Goal: Task Accomplishment & Management: Manage account settings

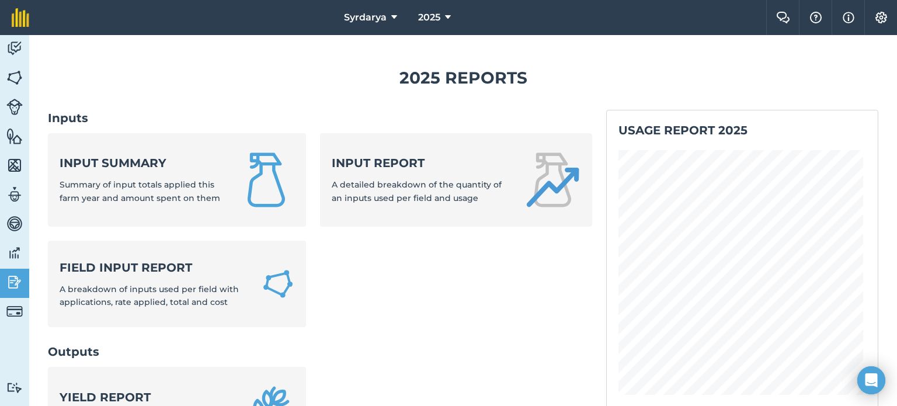
click at [26, 78] on link "Fields" at bounding box center [14, 78] width 29 height 29
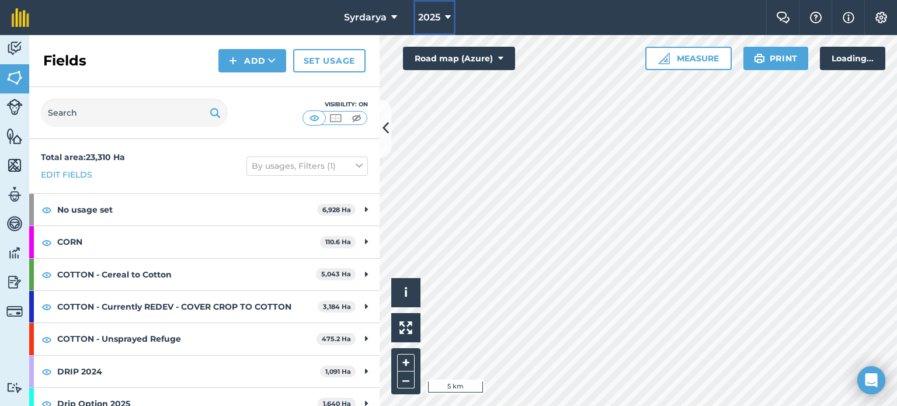
click at [431, 15] on span "2025" at bounding box center [429, 18] width 22 height 14
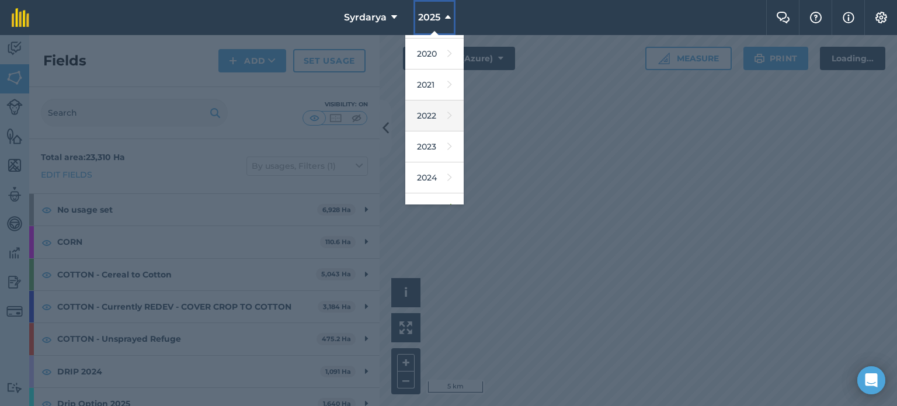
scroll to position [138, 0]
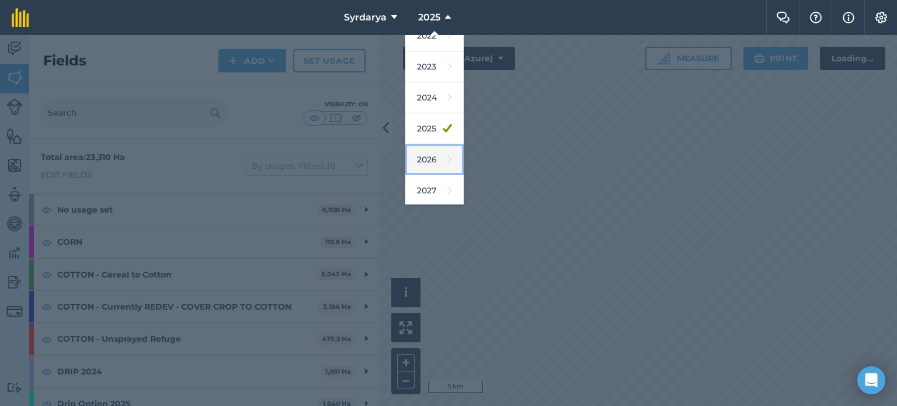
click at [428, 159] on link "2026" at bounding box center [434, 159] width 58 height 31
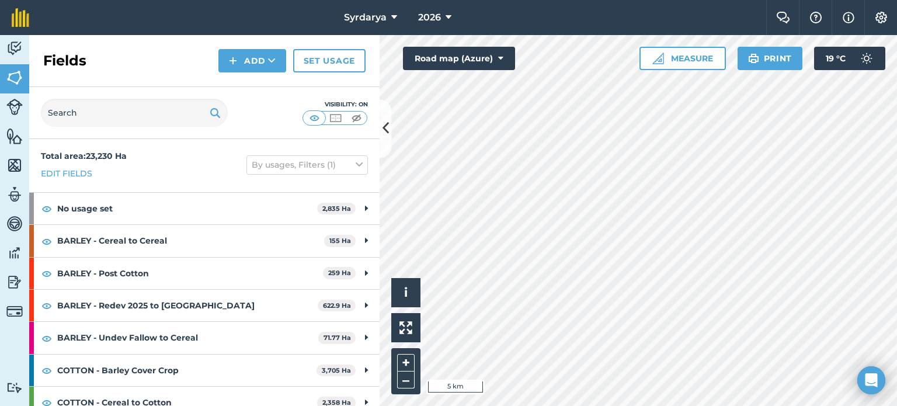
scroll to position [0, 0]
click at [356, 163] on icon at bounding box center [359, 165] width 7 height 13
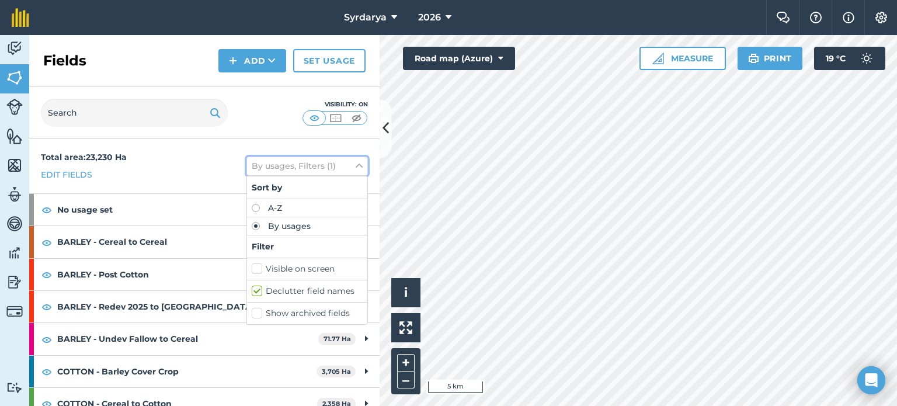
click at [356, 164] on icon at bounding box center [359, 165] width 7 height 13
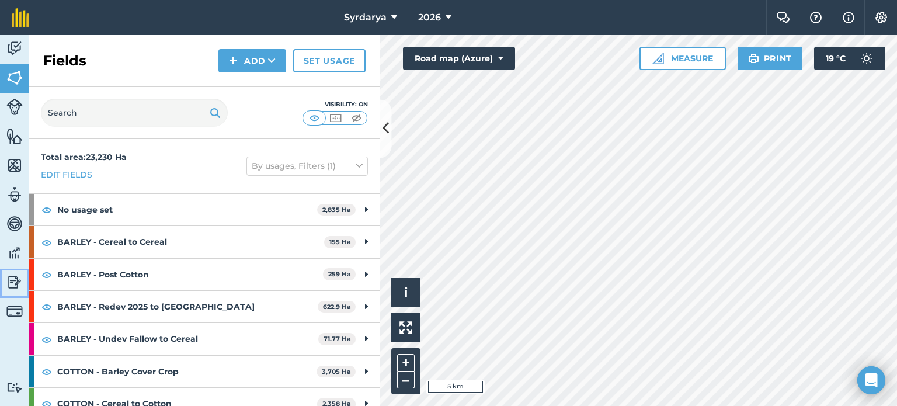
click at [14, 277] on img at bounding box center [14, 282] width 16 height 18
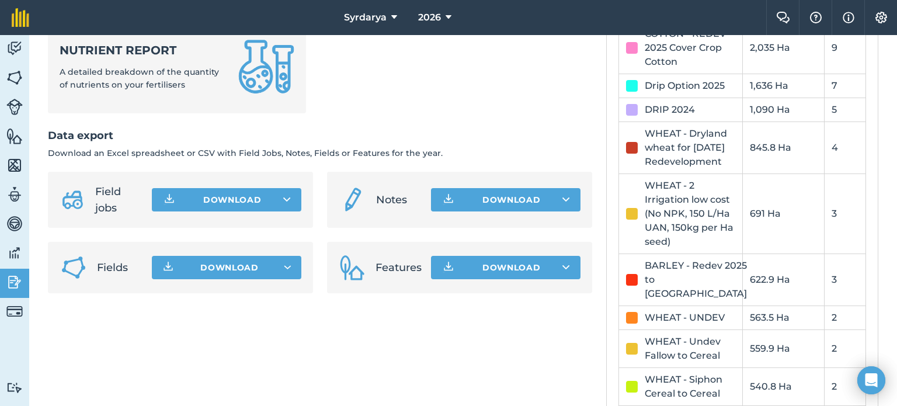
scroll to position [759, 0]
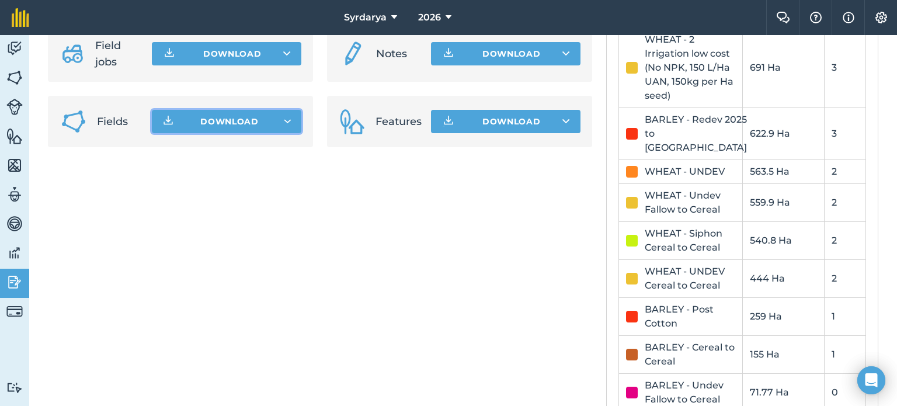
click at [212, 127] on span "Download" at bounding box center [229, 122] width 58 height 12
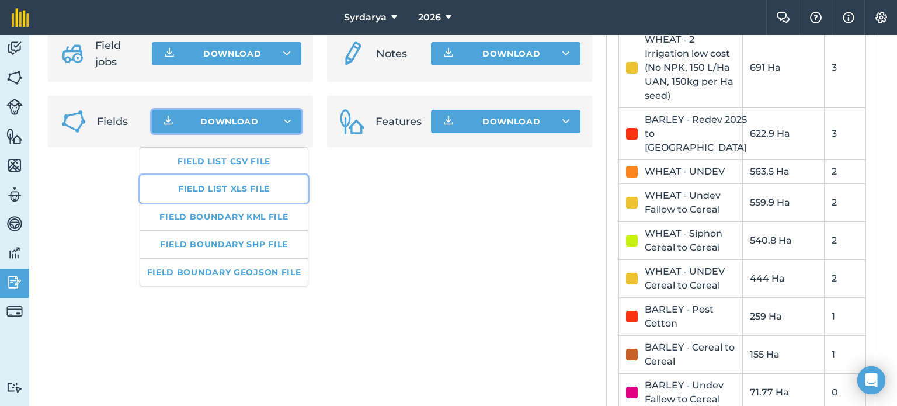
click at [237, 191] on link "Field list XLS file" at bounding box center [224, 188] width 168 height 27
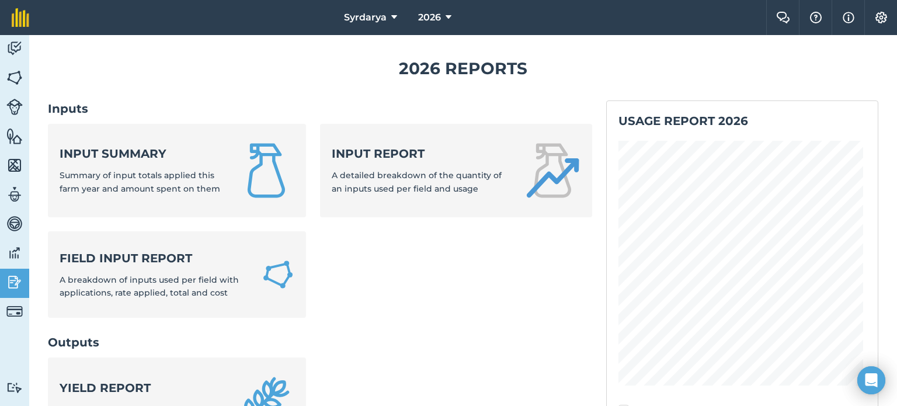
scroll to position [0, 0]
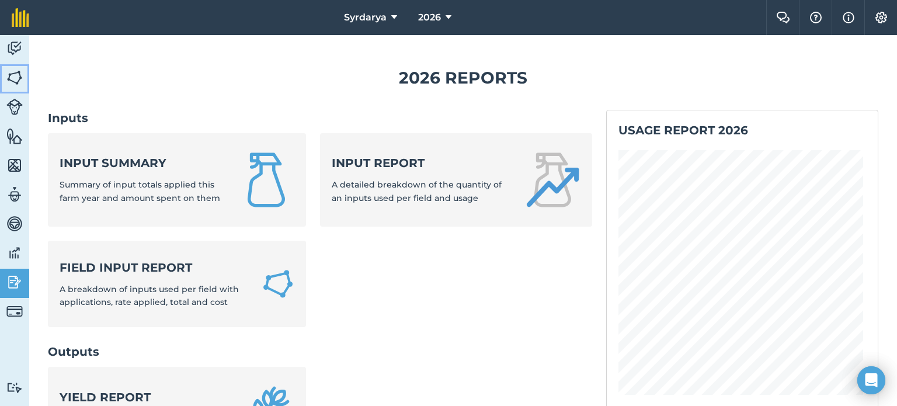
click at [14, 77] on img at bounding box center [14, 78] width 16 height 18
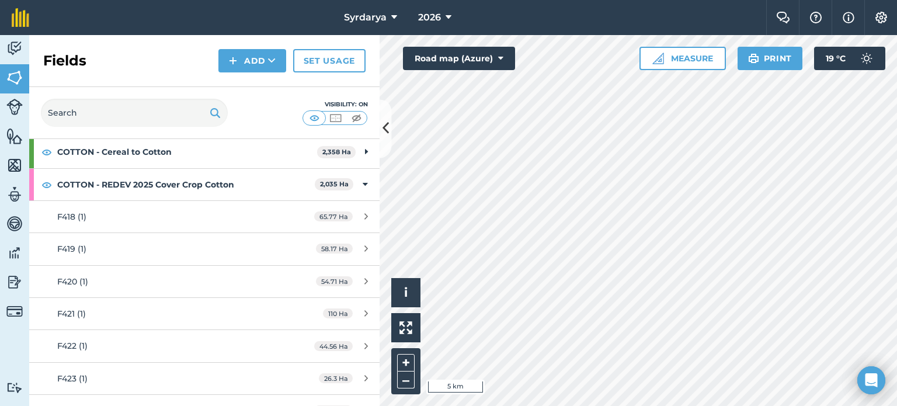
scroll to position [233, 0]
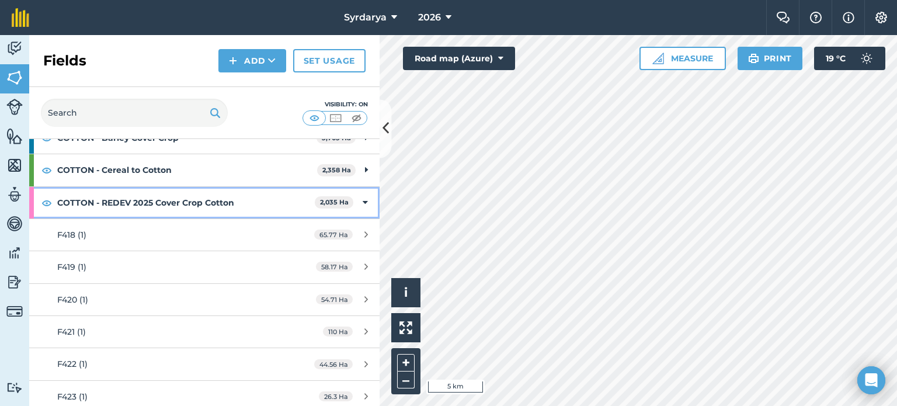
click at [363, 196] on icon at bounding box center [365, 202] width 5 height 13
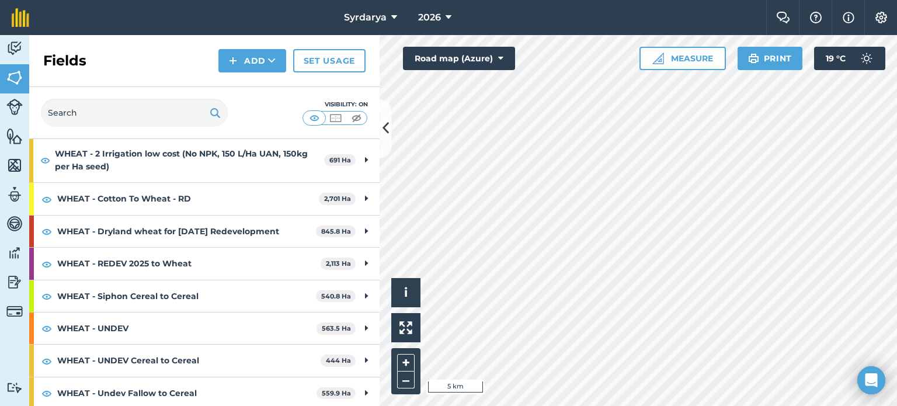
scroll to position [380, 0]
click at [357, 119] on img at bounding box center [356, 118] width 15 height 12
click at [47, 392] on img at bounding box center [46, 392] width 11 height 14
click at [47, 361] on img at bounding box center [46, 360] width 11 height 14
click at [45, 161] on img at bounding box center [45, 159] width 10 height 14
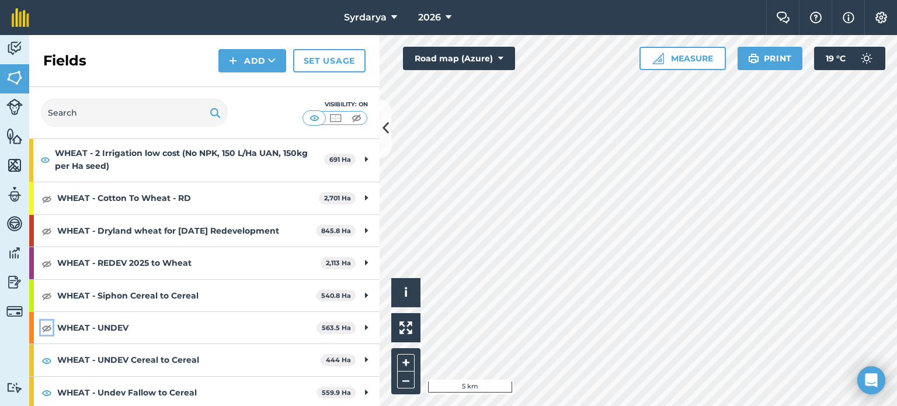
click at [48, 326] on img at bounding box center [46, 327] width 11 height 14
click at [378, 117] on div "Visibility: On" at bounding box center [204, 113] width 350 height 52
click at [383, 123] on icon at bounding box center [385, 129] width 6 height 20
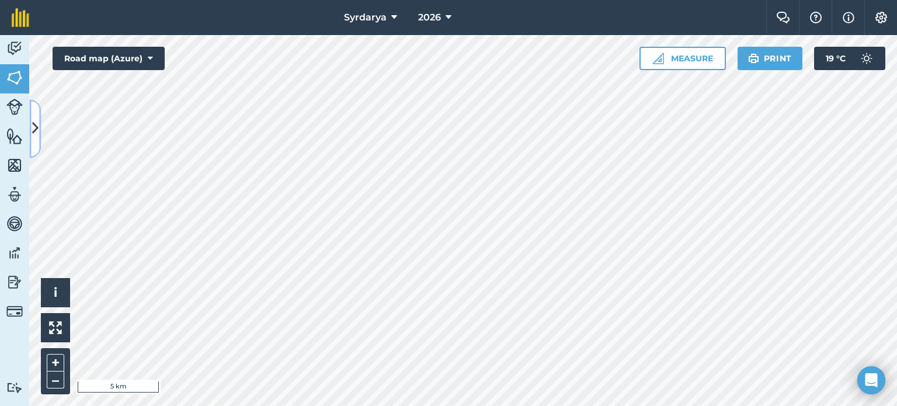
click at [38, 130] on icon at bounding box center [35, 129] width 6 height 20
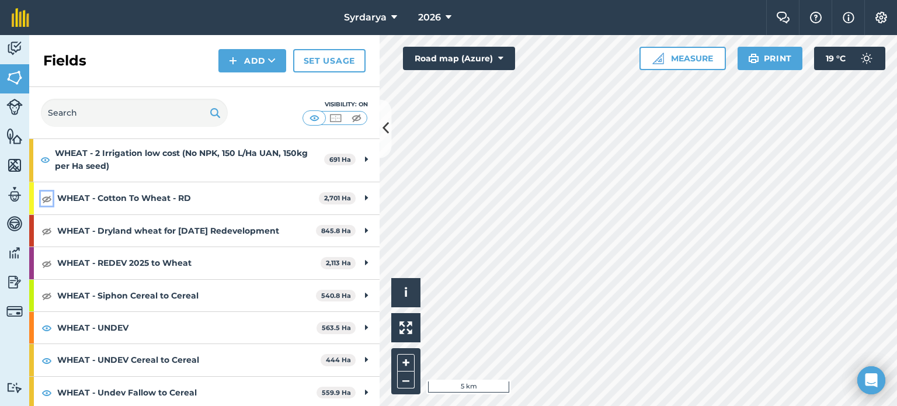
click at [47, 193] on img at bounding box center [46, 198] width 11 height 14
click at [47, 227] on img at bounding box center [46, 231] width 11 height 14
click at [49, 259] on img at bounding box center [46, 263] width 11 height 14
click at [51, 299] on img at bounding box center [46, 295] width 11 height 14
click at [49, 333] on div "WHEAT - UNDEV 563.5 Ha" at bounding box center [204, 328] width 350 height 32
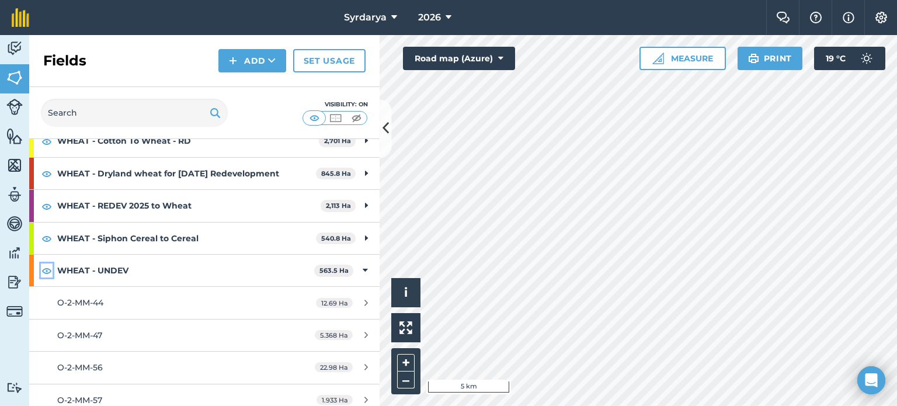
scroll to position [438, 0]
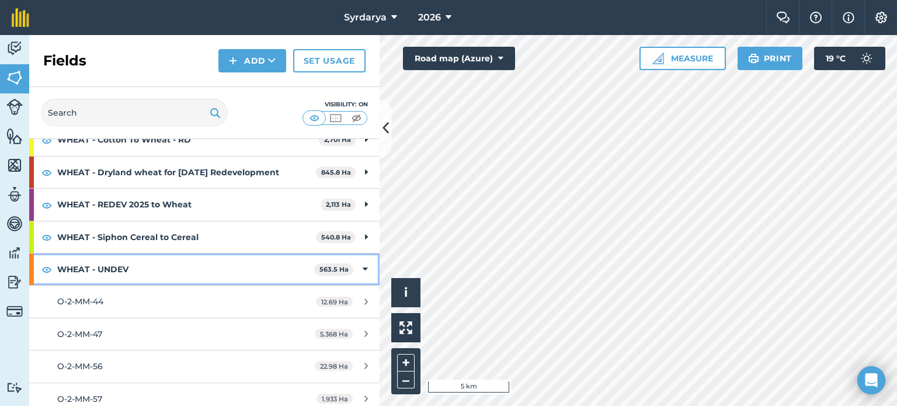
drag, startPoint x: 356, startPoint y: 267, endPoint x: 346, endPoint y: 270, distance: 10.3
click at [363, 267] on icon at bounding box center [365, 269] width 5 height 13
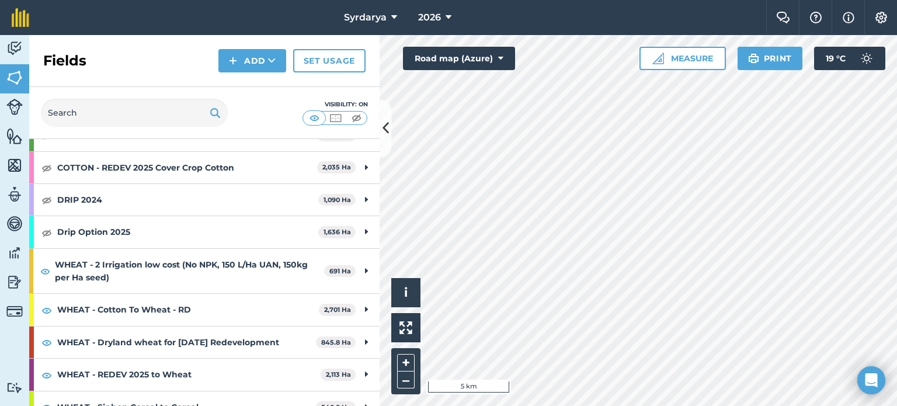
scroll to position [205, 0]
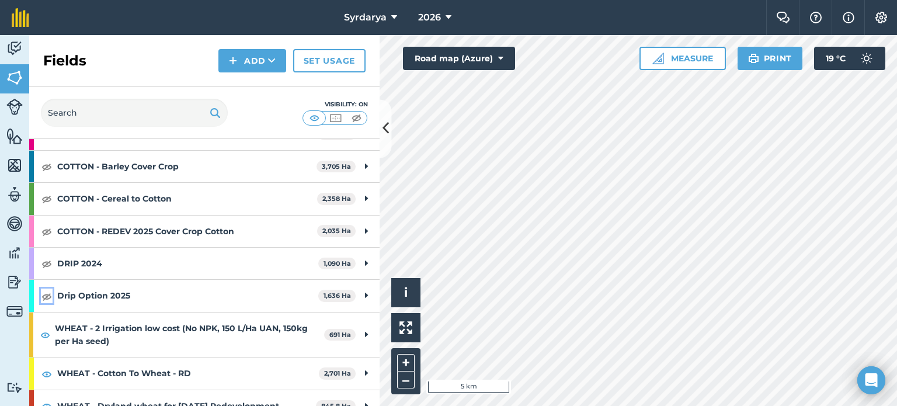
click at [48, 298] on img at bounding box center [46, 296] width 11 height 14
click at [51, 265] on img at bounding box center [46, 263] width 11 height 14
click at [49, 235] on img at bounding box center [46, 231] width 11 height 14
drag, startPoint x: 49, startPoint y: 200, endPoint x: 48, endPoint y: 180, distance: 19.3
click at [49, 200] on img at bounding box center [46, 198] width 11 height 14
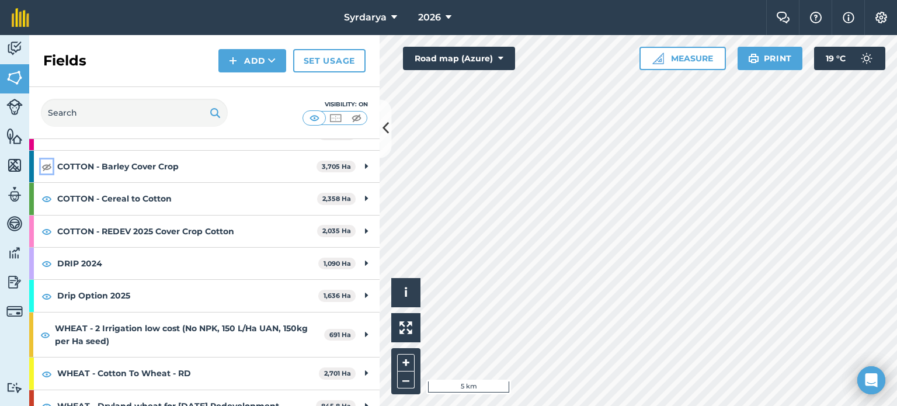
click at [48, 167] on img at bounding box center [46, 166] width 11 height 14
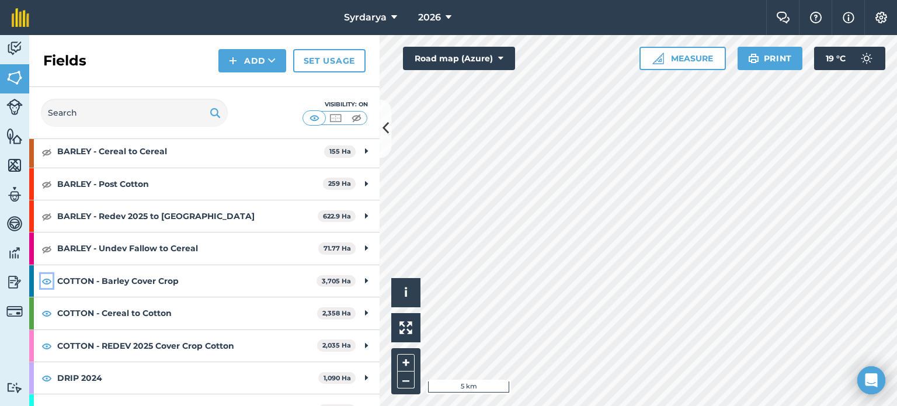
scroll to position [30, 0]
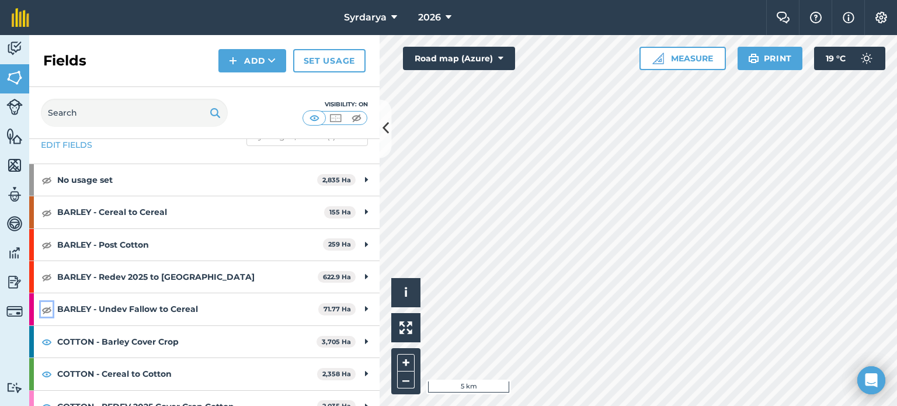
click at [51, 306] on img at bounding box center [46, 309] width 11 height 14
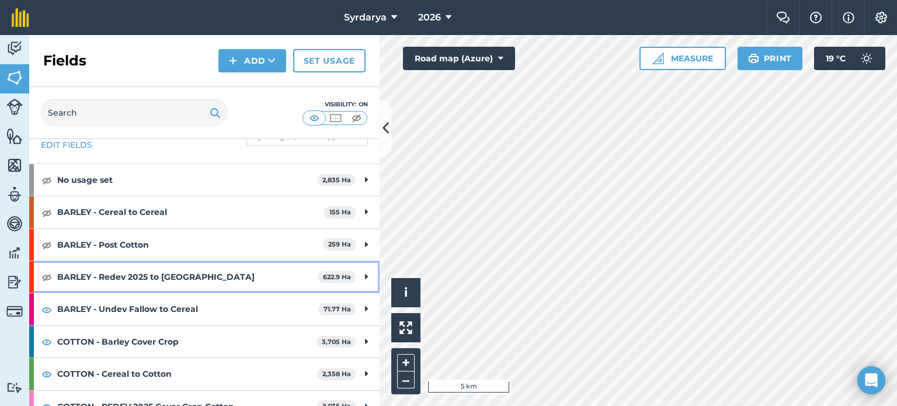
click at [53, 274] on div "BARLEY - Redev 2025 to Barley 622.9 Ha" at bounding box center [204, 277] width 350 height 32
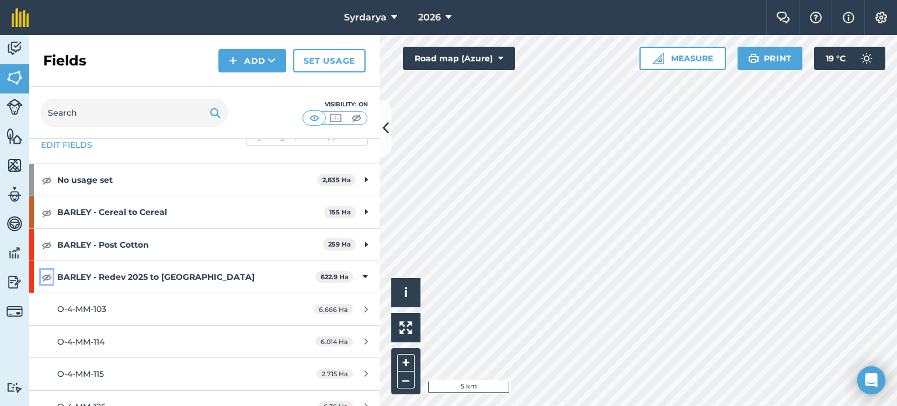
click at [47, 274] on img at bounding box center [46, 277] width 11 height 14
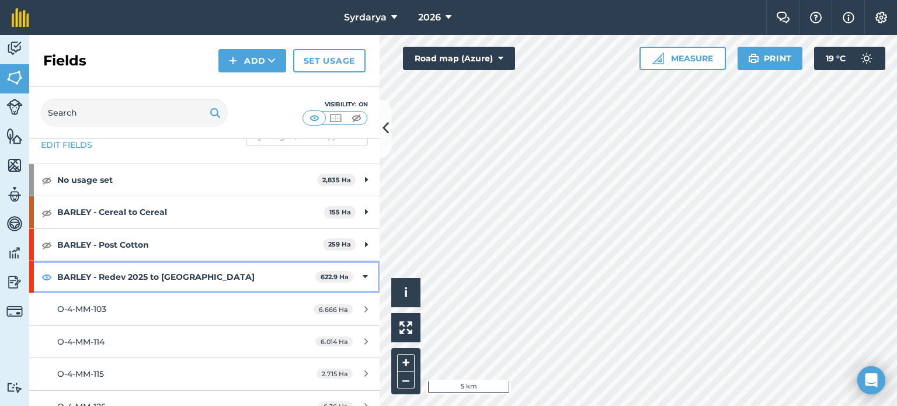
click at [349, 277] on div "BARLEY - Redev 2025 to Barley 622.9 Ha" at bounding box center [204, 277] width 350 height 32
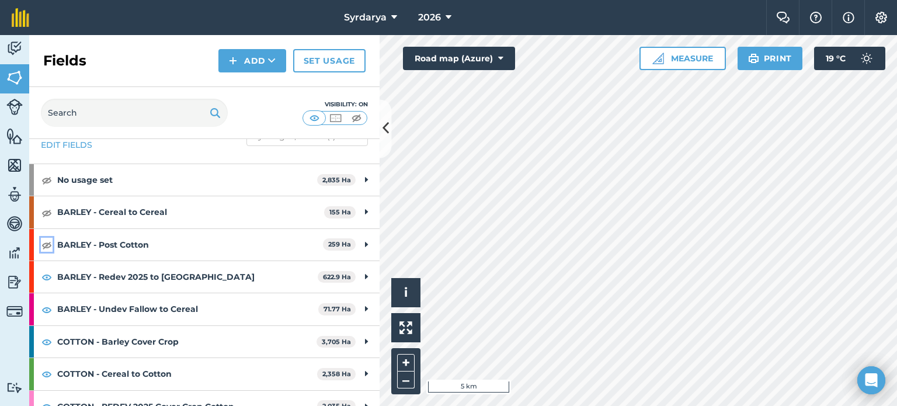
click at [47, 244] on img at bounding box center [46, 245] width 11 height 14
click at [46, 209] on img at bounding box center [46, 212] width 11 height 14
click at [47, 181] on img at bounding box center [46, 180] width 11 height 14
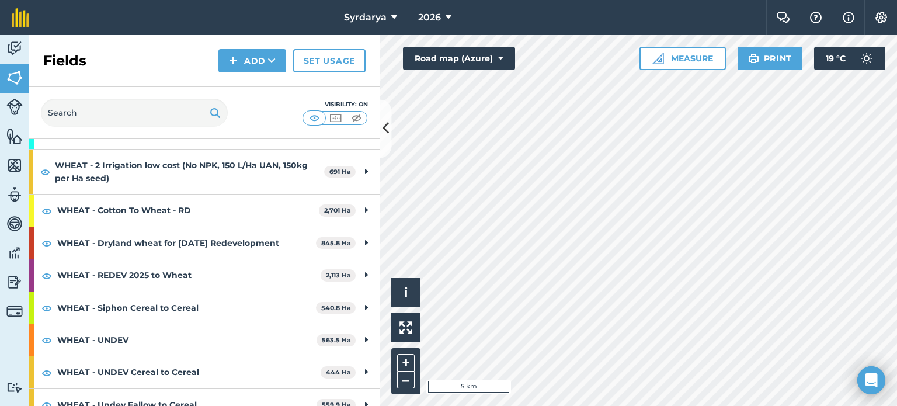
scroll to position [380, 0]
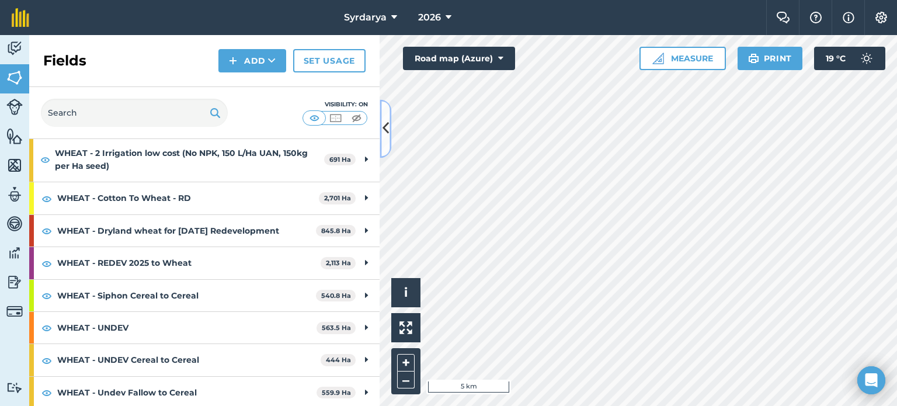
click at [384, 121] on icon at bounding box center [385, 129] width 6 height 20
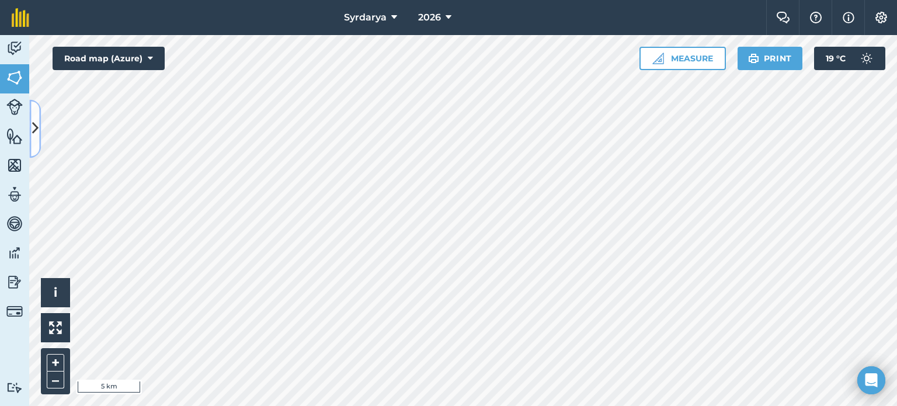
click at [37, 124] on icon at bounding box center [35, 129] width 6 height 20
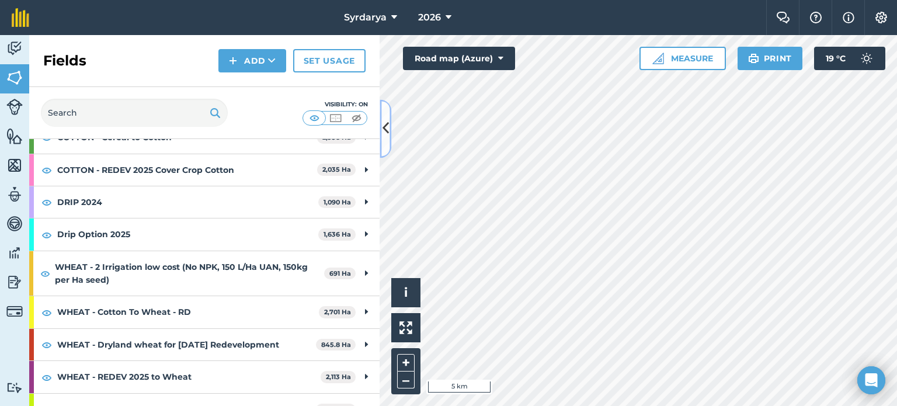
scroll to position [263, 0]
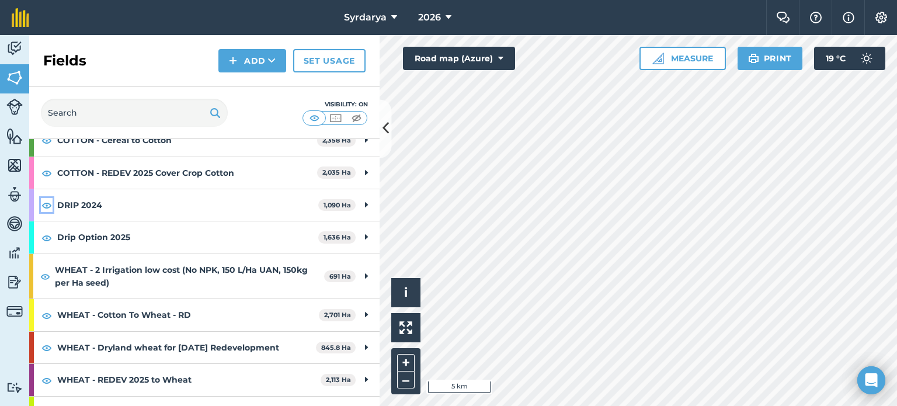
click at [49, 205] on img at bounding box center [46, 205] width 11 height 14
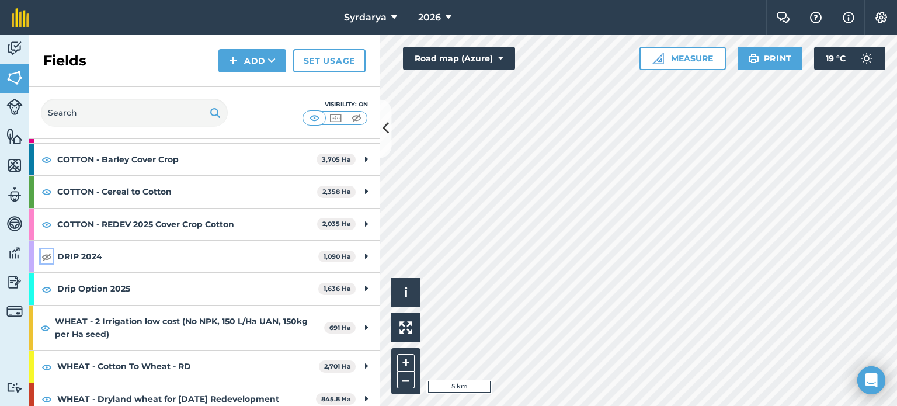
scroll to position [205, 0]
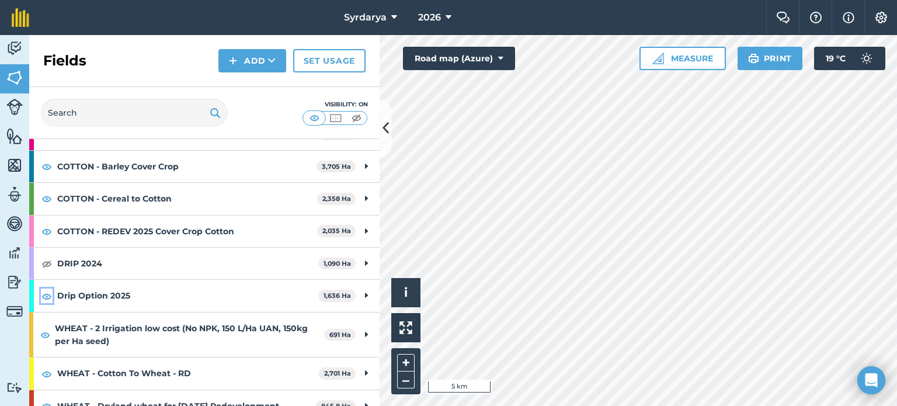
click at [43, 294] on img at bounding box center [46, 296] width 11 height 14
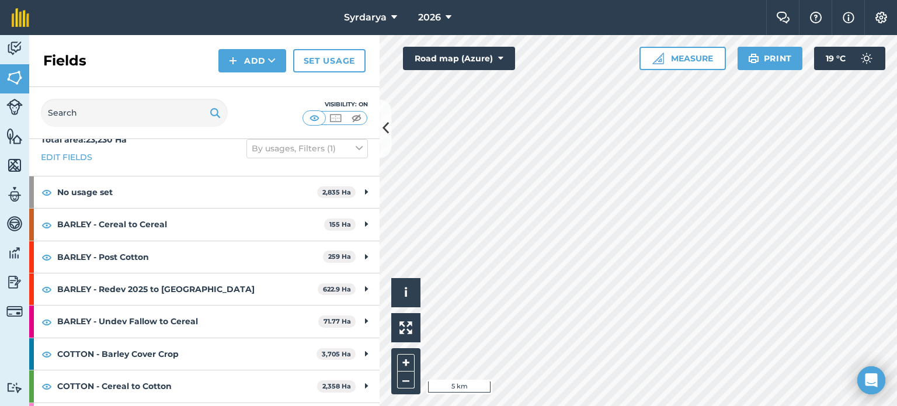
scroll to position [0, 0]
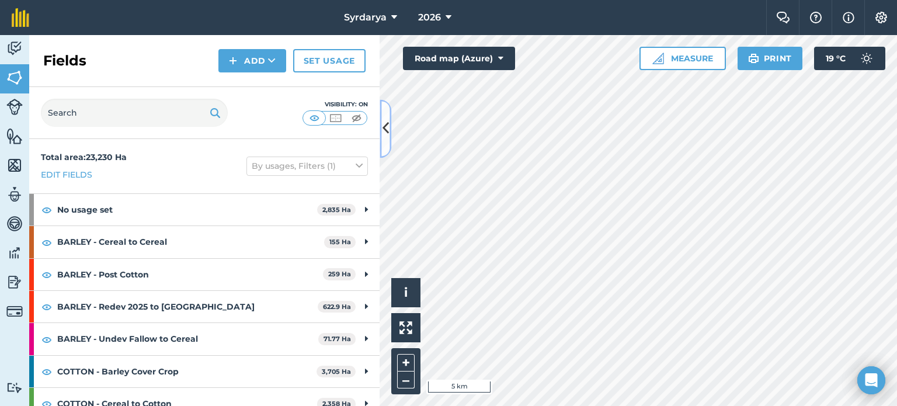
click at [386, 131] on icon at bounding box center [385, 129] width 6 height 20
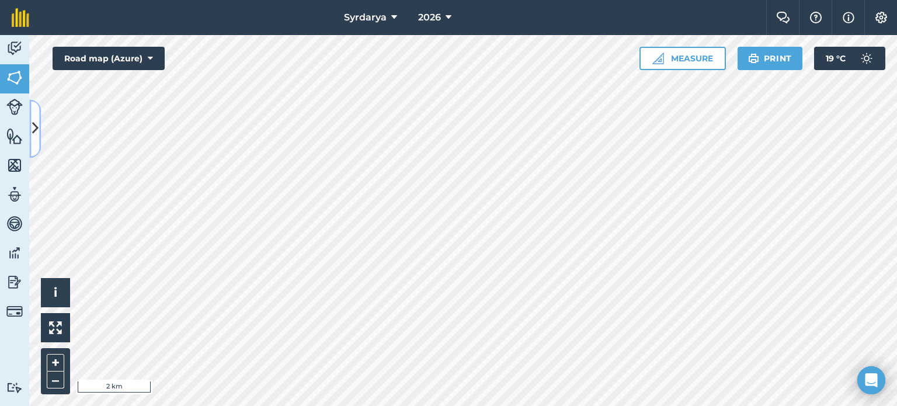
click at [35, 124] on icon at bounding box center [35, 129] width 6 height 20
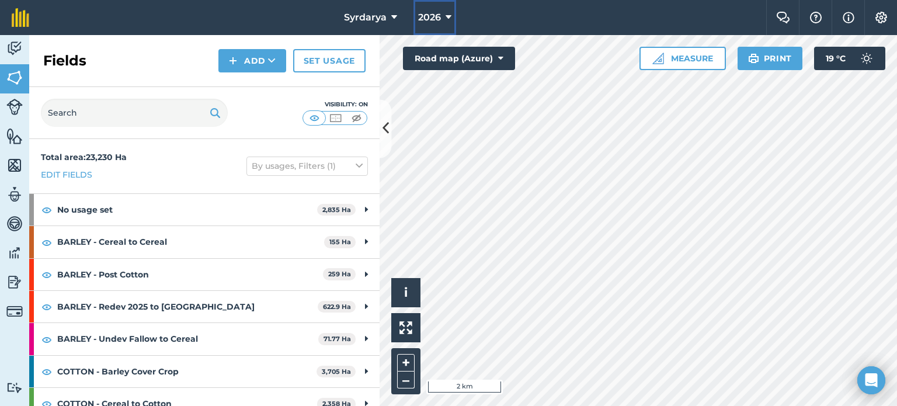
click at [440, 20] on span "2026" at bounding box center [429, 18] width 23 height 14
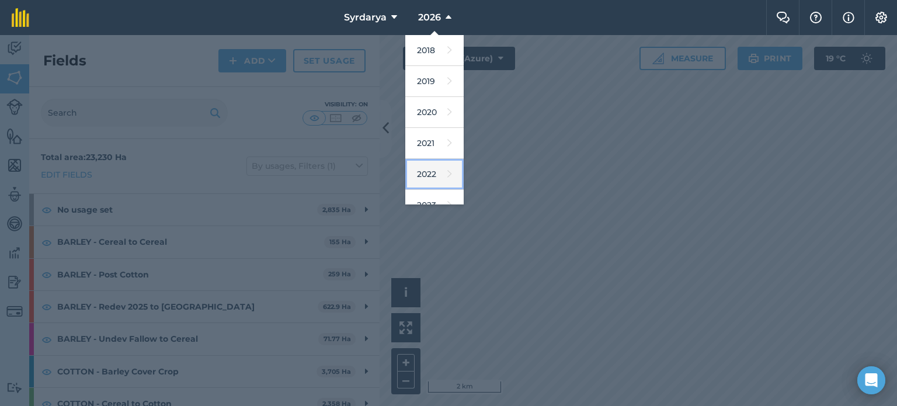
click at [430, 167] on link "2022" at bounding box center [434, 174] width 58 height 31
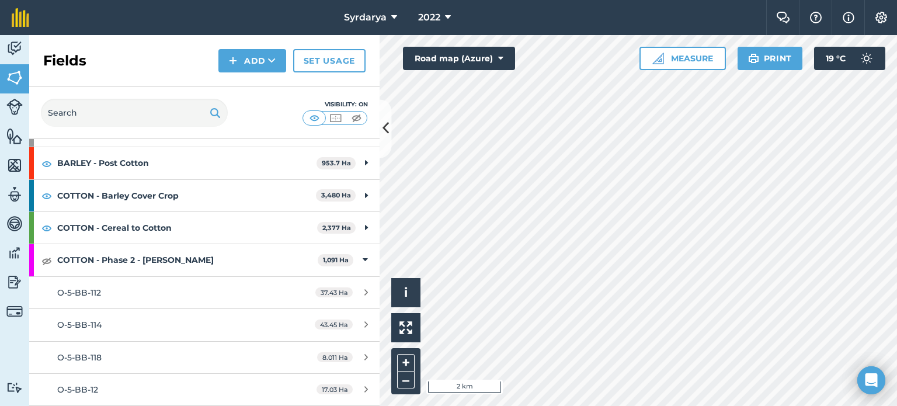
scroll to position [58, 0]
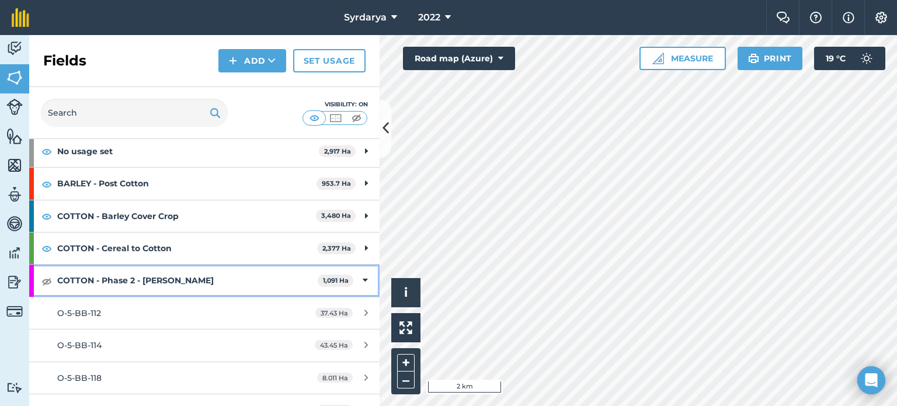
drag, startPoint x: 360, startPoint y: 279, endPoint x: 350, endPoint y: 278, distance: 9.4
click at [360, 279] on div "COTTON - Phase 2 - Peng Sheng 1,091 Ha" at bounding box center [204, 280] width 350 height 32
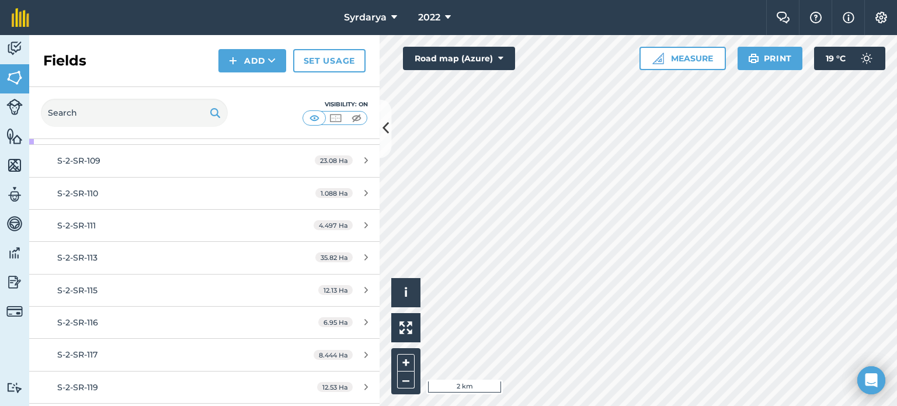
scroll to position [117, 0]
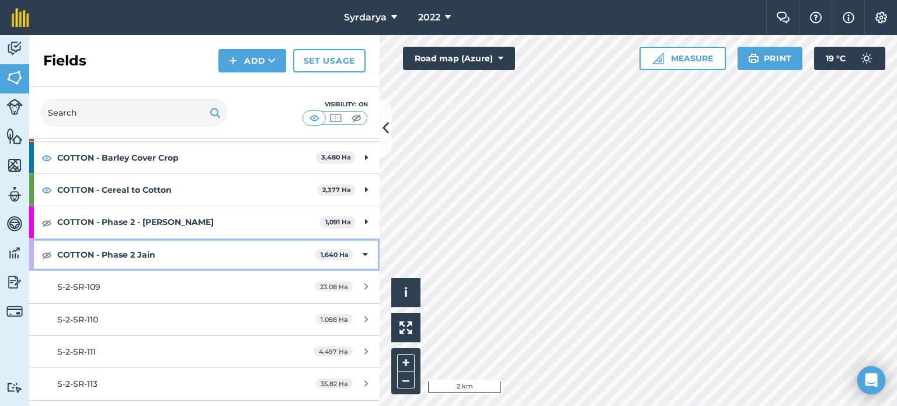
click at [350, 251] on div "COTTON - Phase 2 Jain 1,640 Ha" at bounding box center [204, 255] width 350 height 32
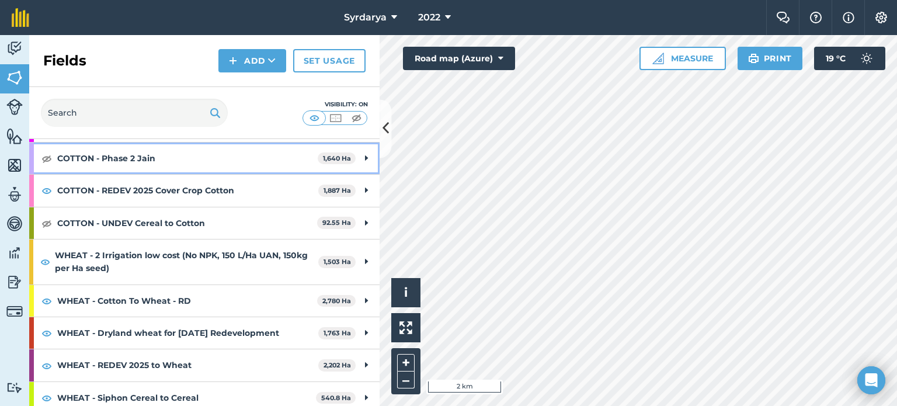
scroll to position [219, 0]
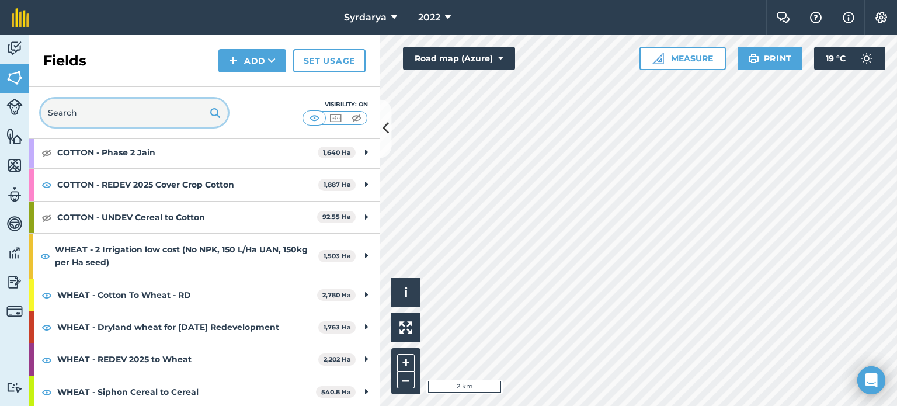
click at [69, 107] on input "text" at bounding box center [134, 113] width 187 height 28
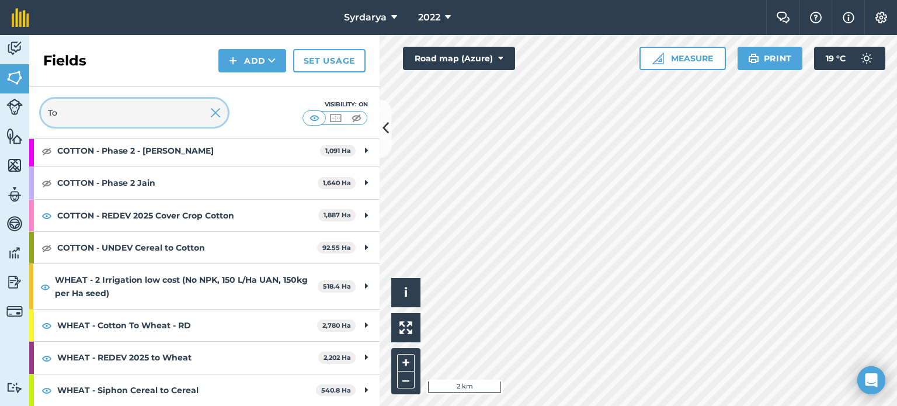
scroll to position [223, 0]
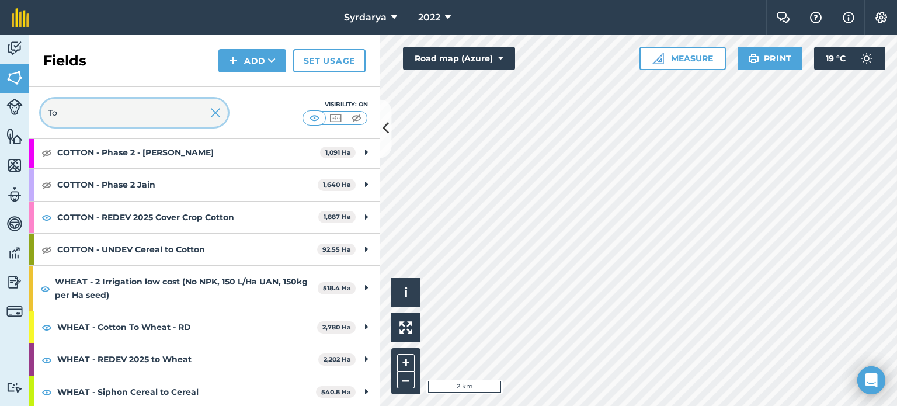
type input "T"
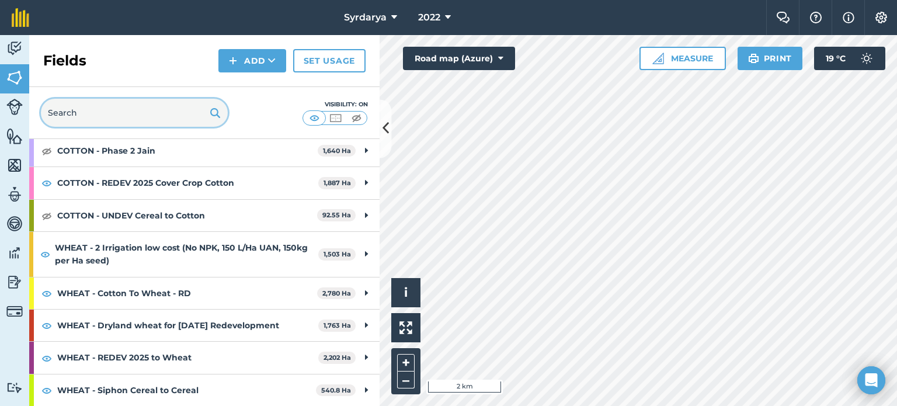
scroll to position [219, 0]
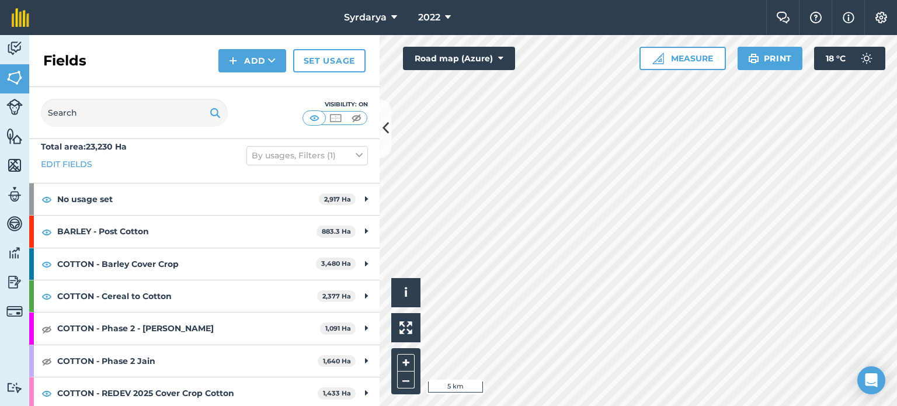
scroll to position [182, 0]
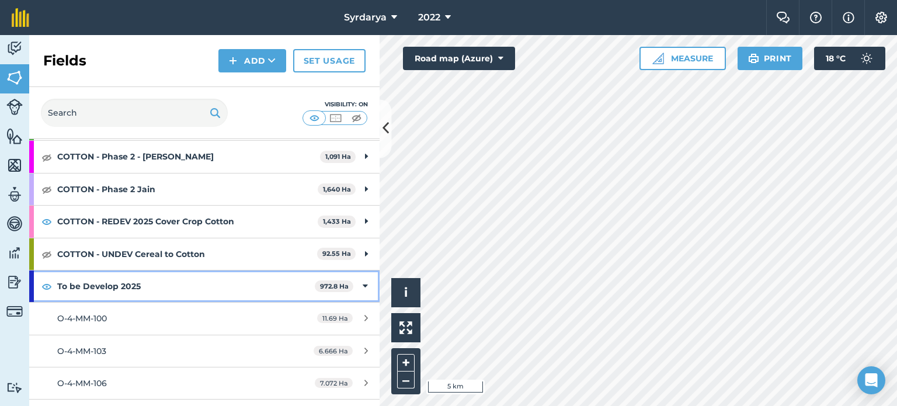
click at [73, 286] on strong "To be Develop 2025" at bounding box center [185, 286] width 257 height 32
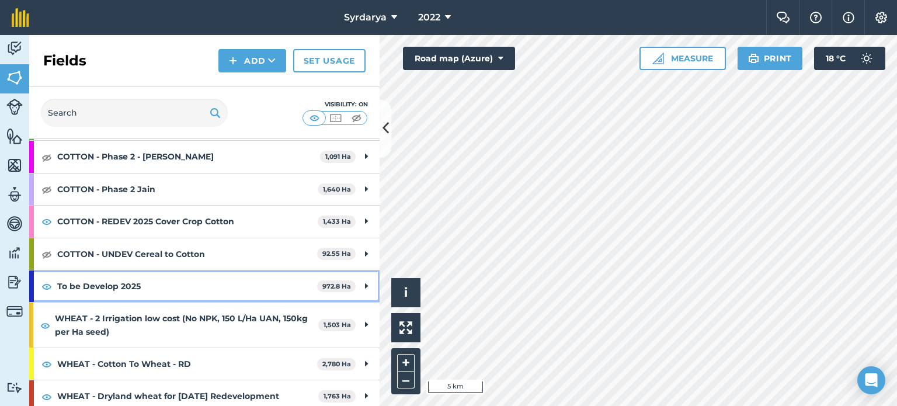
click at [117, 284] on strong "To be Develop 2025" at bounding box center [187, 286] width 260 height 32
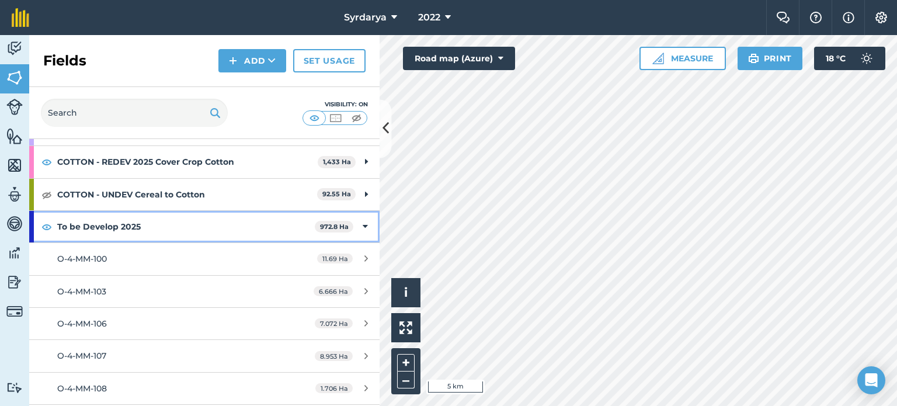
scroll to position [241, 0]
click at [98, 224] on strong "To be Develop 2025" at bounding box center [185, 228] width 257 height 32
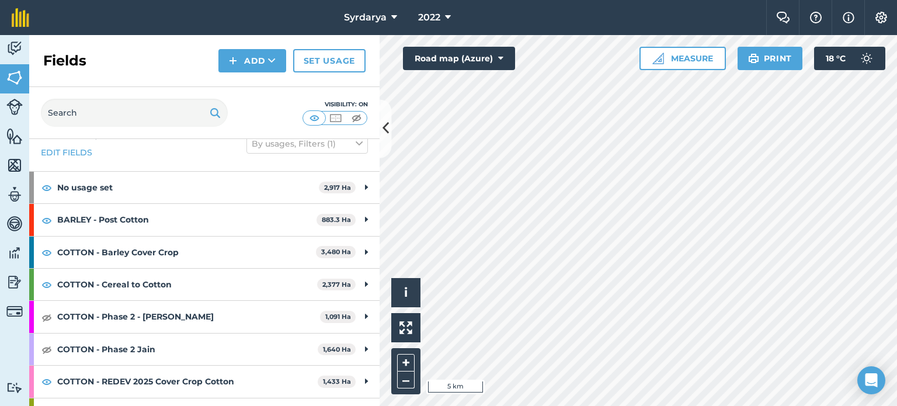
scroll to position [0, 0]
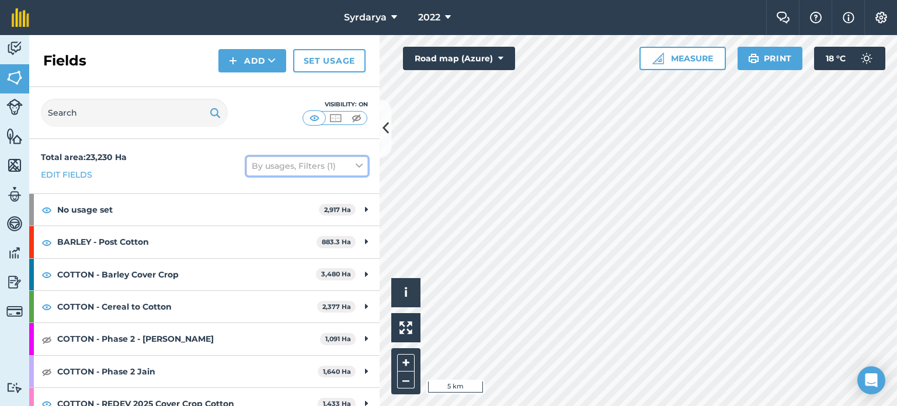
click at [356, 165] on icon at bounding box center [359, 165] width 7 height 13
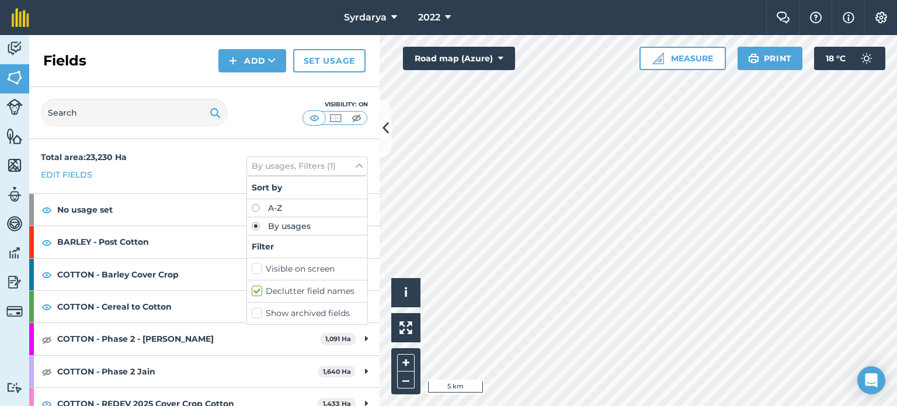
click at [252, 266] on label "Visible on screen" at bounding box center [307, 269] width 111 height 12
click at [252, 266] on input "Visible on screen" at bounding box center [256, 267] width 8 height 8
checkbox input "true"
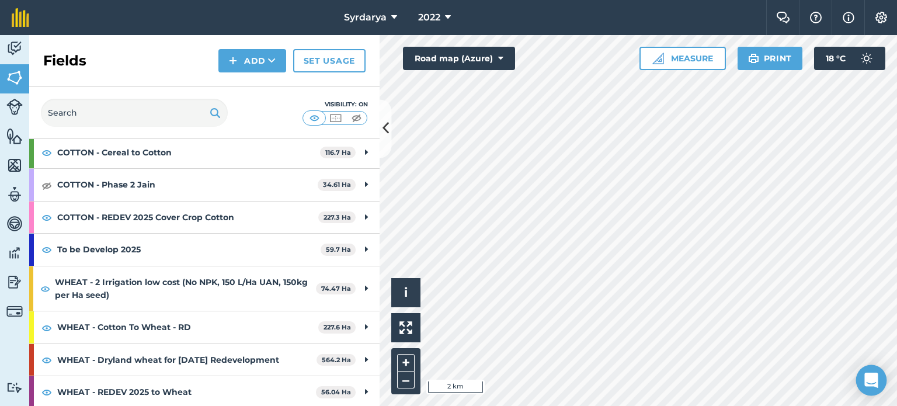
scroll to position [187, 0]
